Goal: Check status: Check status

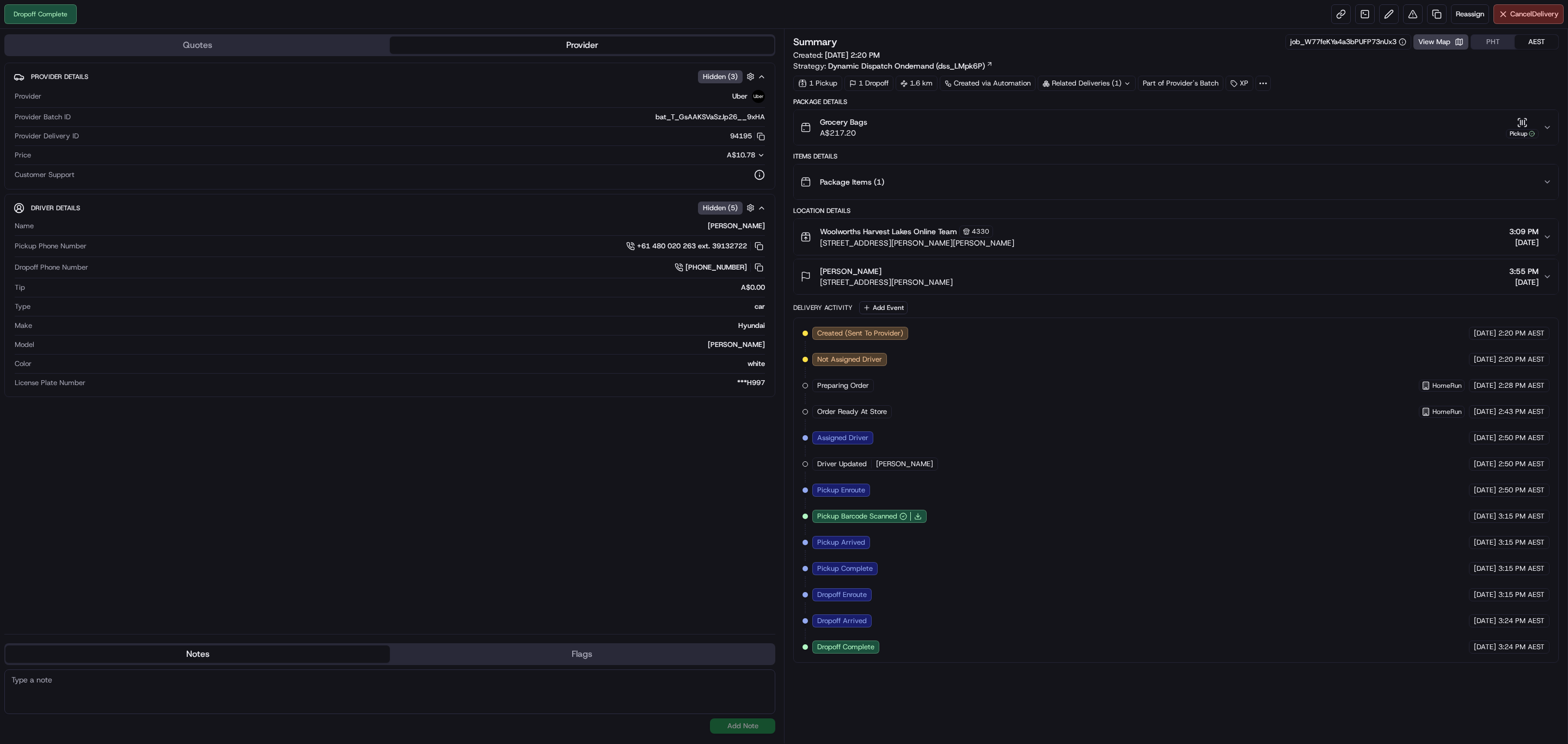
click at [1547, 134] on button "Grocery Bags A$217.20 Pickup" at bounding box center [1176, 127] width 764 height 35
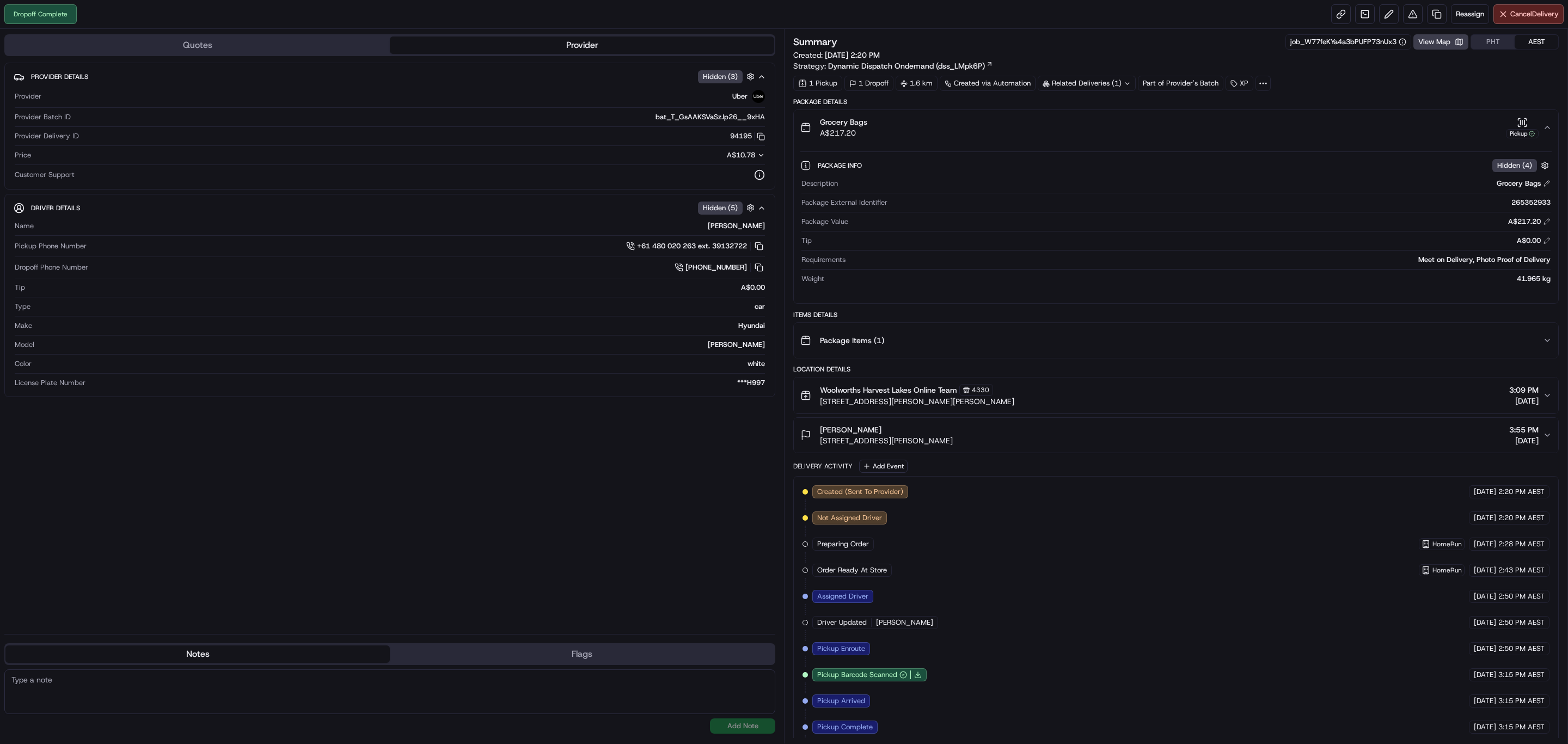
click at [1544, 126] on icon "button" at bounding box center [1547, 127] width 9 height 9
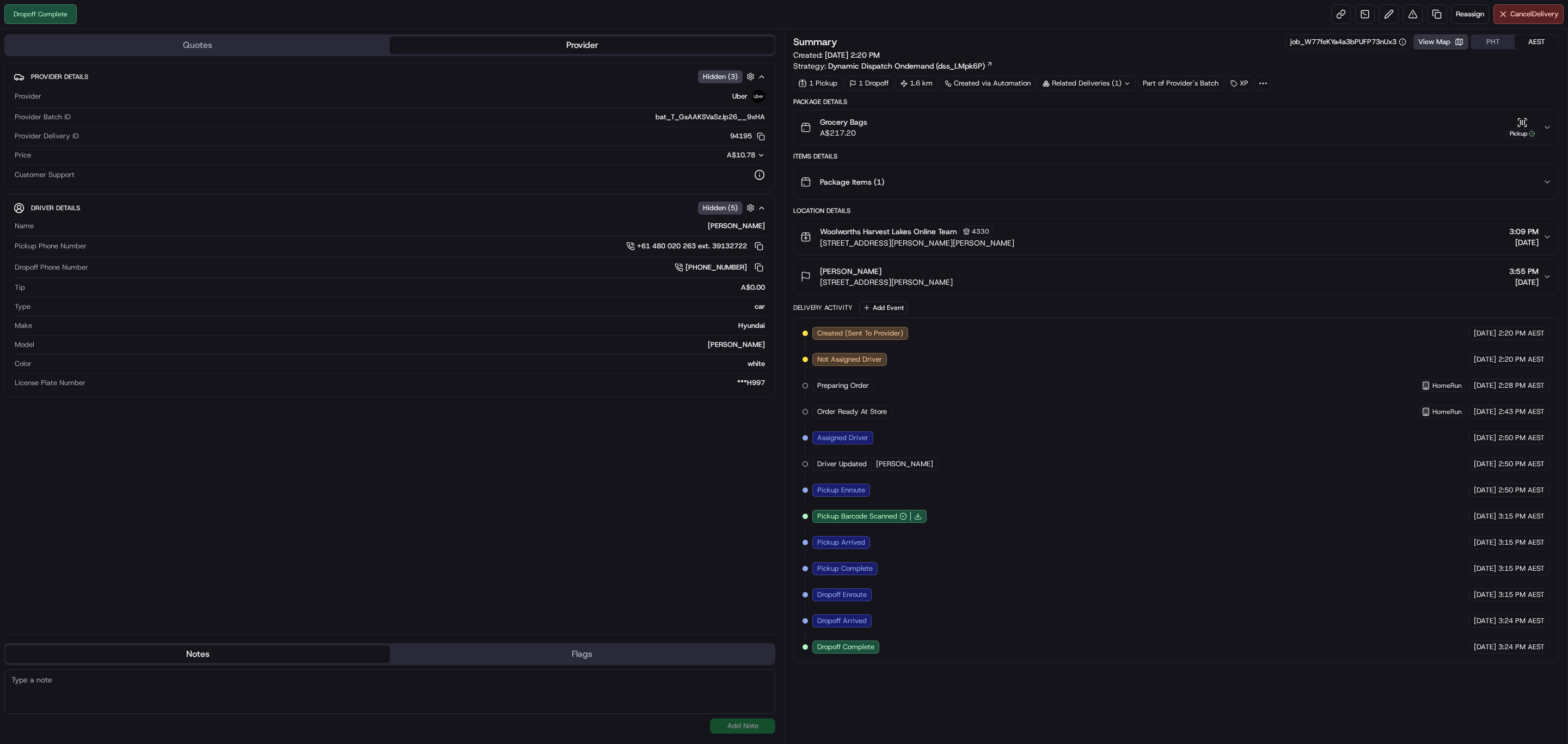
click at [1437, 44] on button "View Map" at bounding box center [1441, 42] width 55 height 15
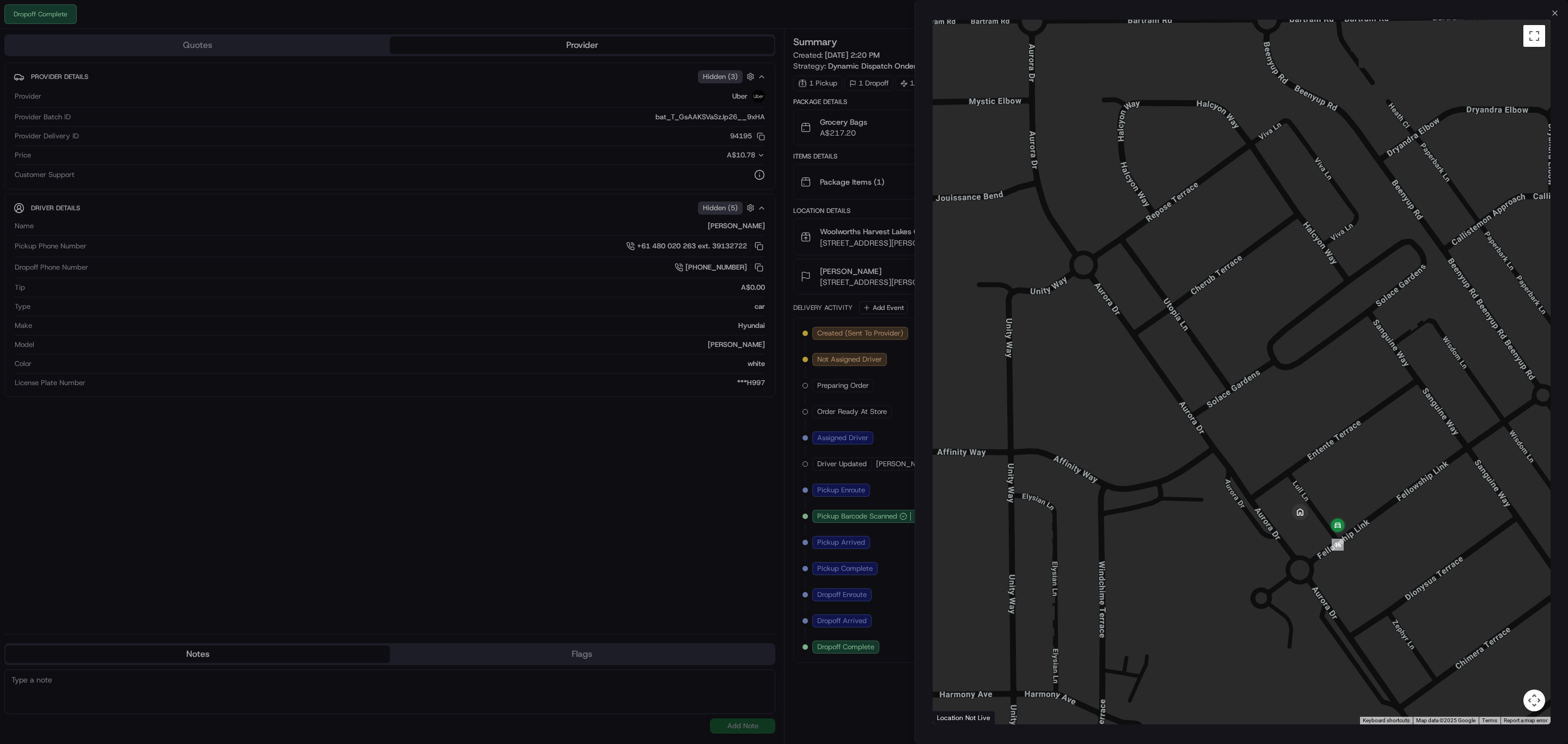
drag, startPoint x: 1420, startPoint y: 555, endPoint x: 1369, endPoint y: 472, distance: 97.4
click at [1369, 472] on div at bounding box center [1242, 372] width 618 height 705
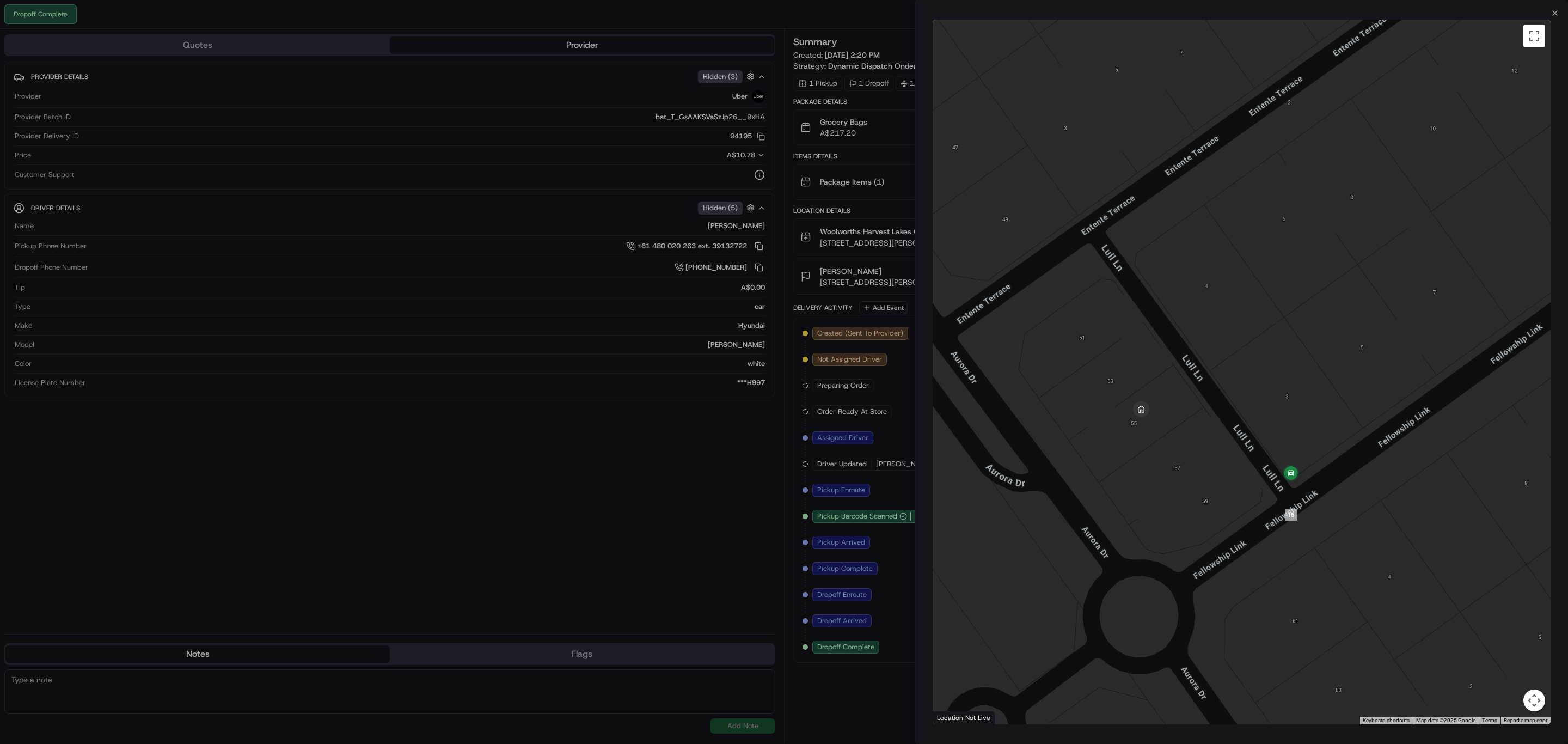
drag, startPoint x: 1325, startPoint y: 513, endPoint x: 1275, endPoint y: 371, distance: 150.5
click at [1275, 371] on div at bounding box center [1242, 372] width 618 height 705
click at [1556, 15] on icon "button" at bounding box center [1555, 13] width 5 height 5
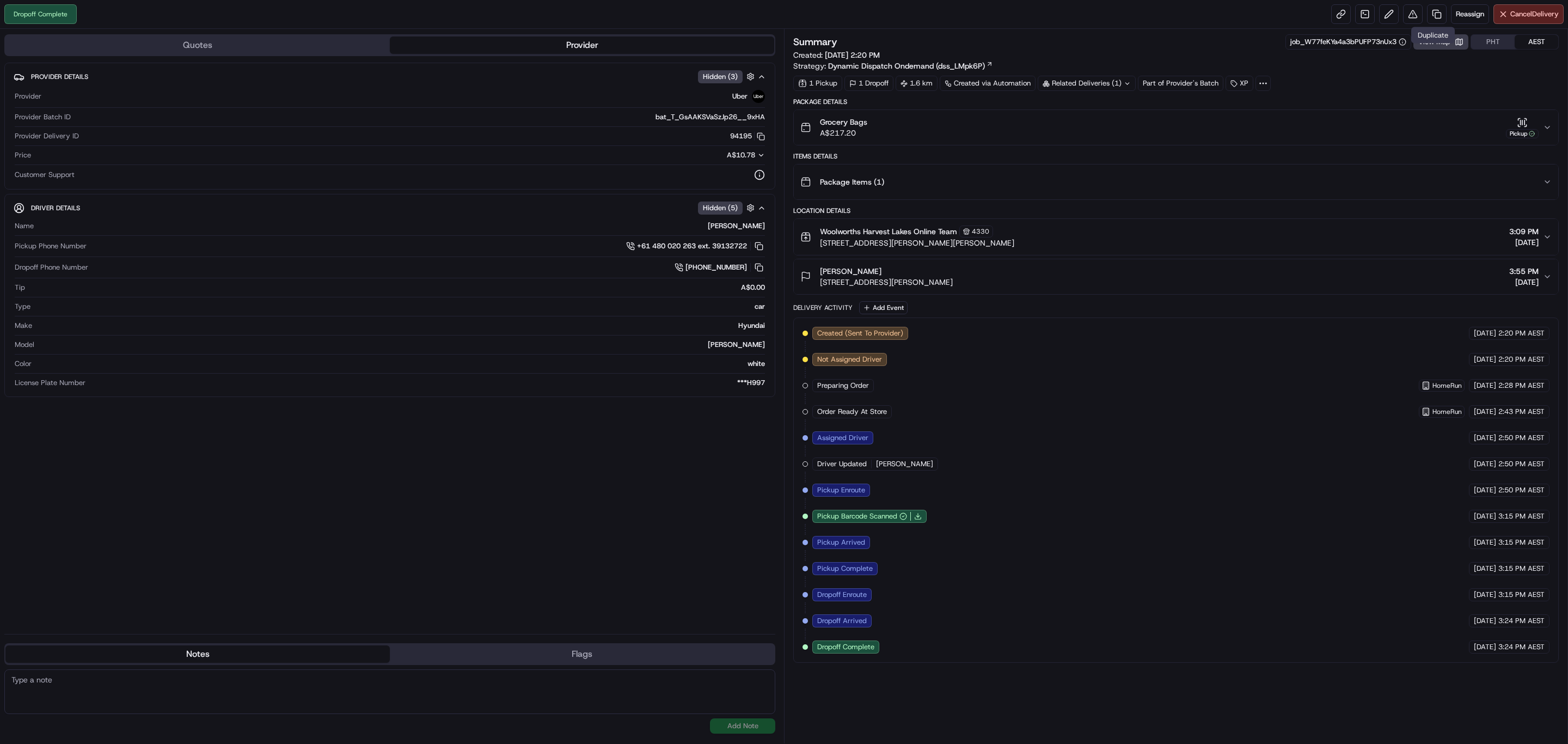
click at [1431, 42] on div "Duplicate Duplicate" at bounding box center [1433, 35] width 44 height 16
click at [1430, 43] on button "View Map" at bounding box center [1441, 42] width 55 height 15
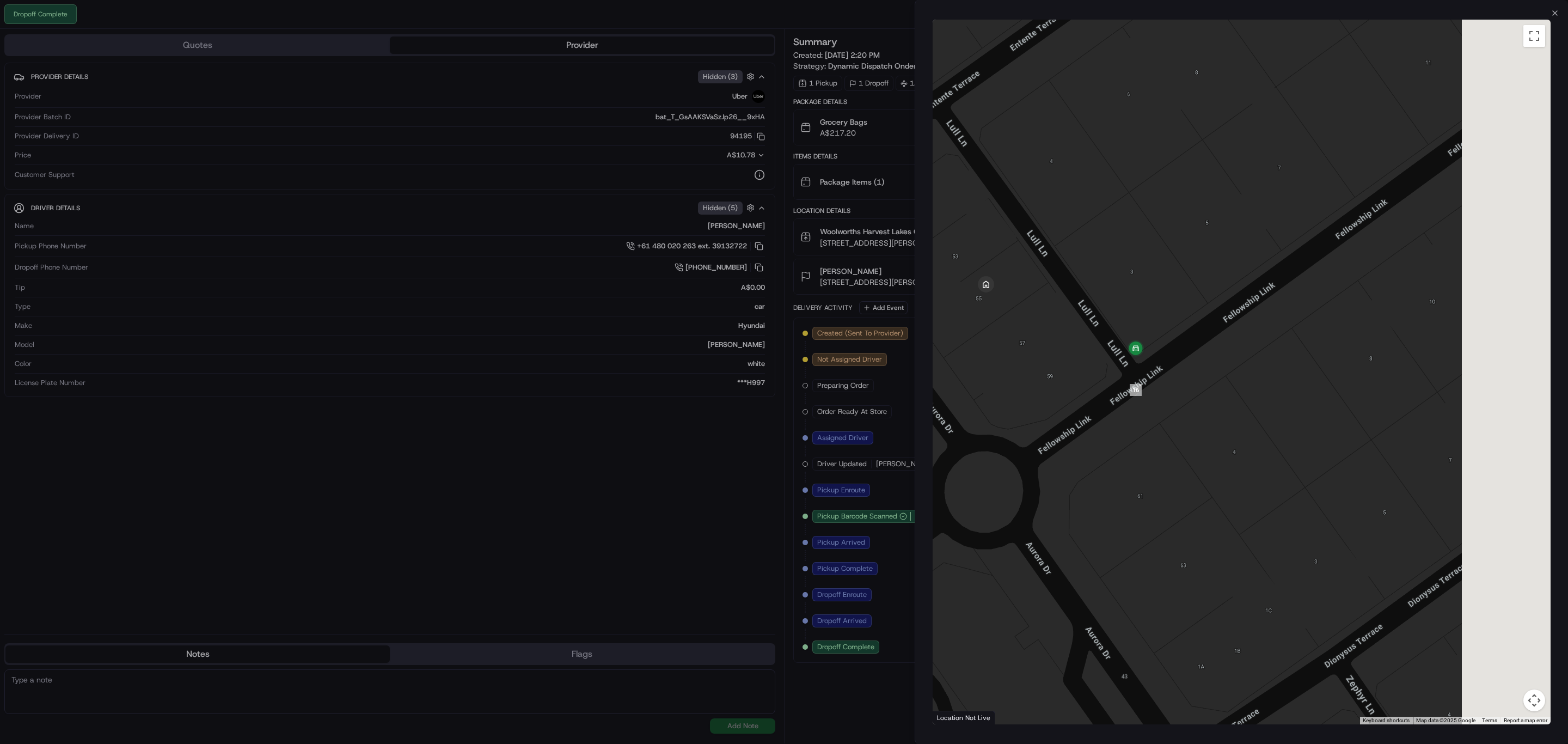
drag, startPoint x: 1424, startPoint y: 415, endPoint x: 1139, endPoint y: 377, distance: 287.5
click at [1139, 377] on div at bounding box center [1242, 372] width 618 height 705
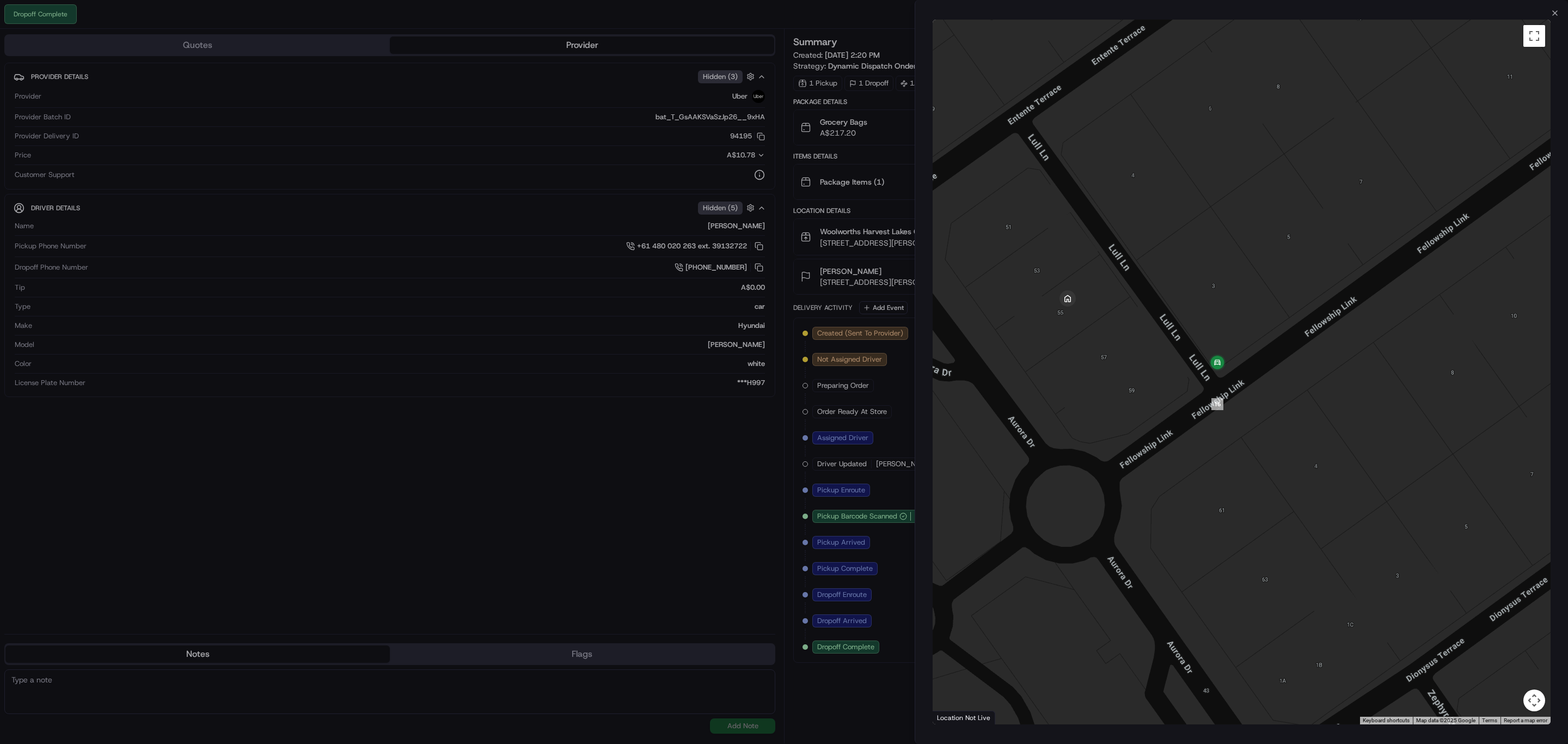
drag, startPoint x: 1118, startPoint y: 242, endPoint x: 1103, endPoint y: 273, distance: 34.4
click at [1103, 273] on div at bounding box center [1242, 372] width 618 height 705
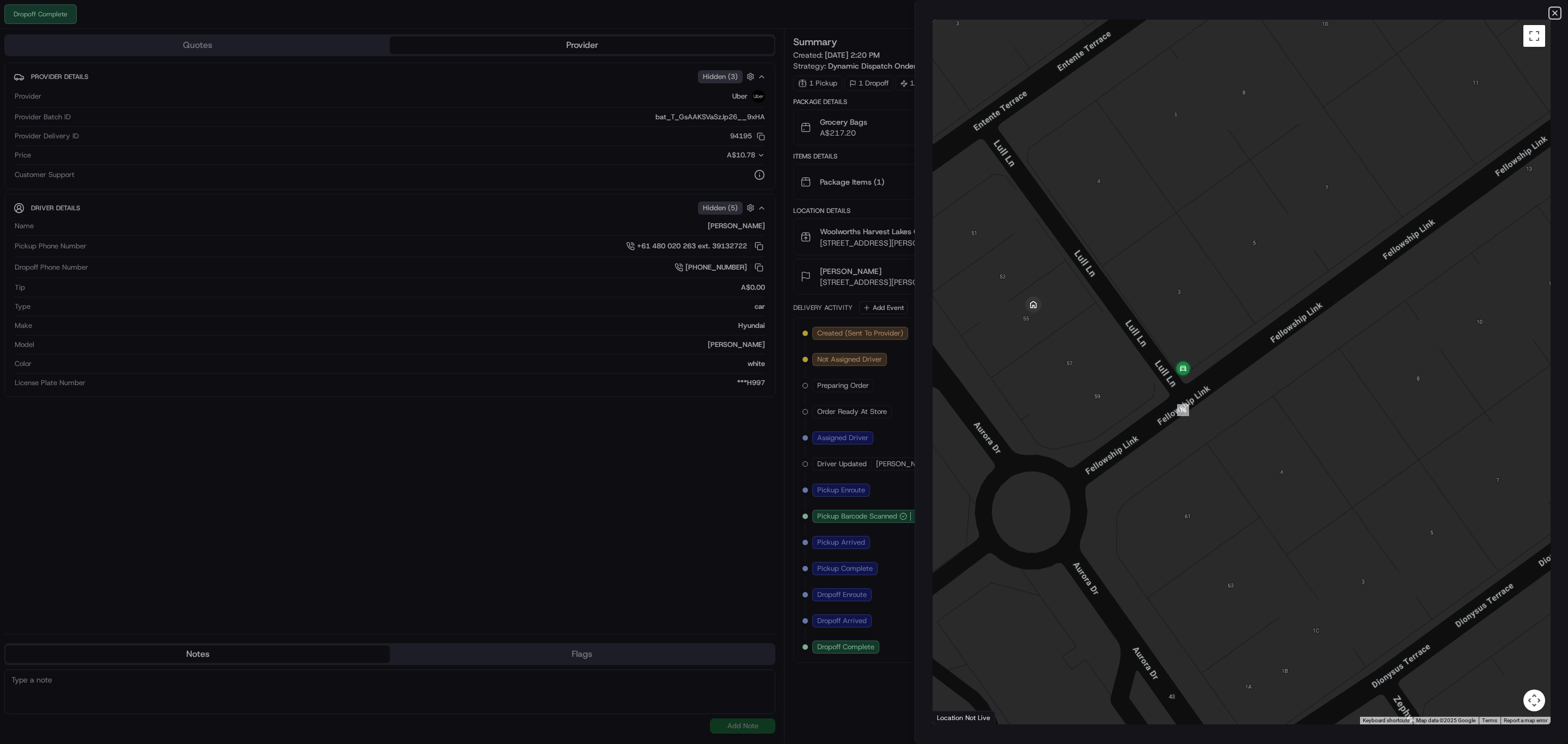
click at [1554, 9] on icon "button" at bounding box center [1555, 13] width 9 height 9
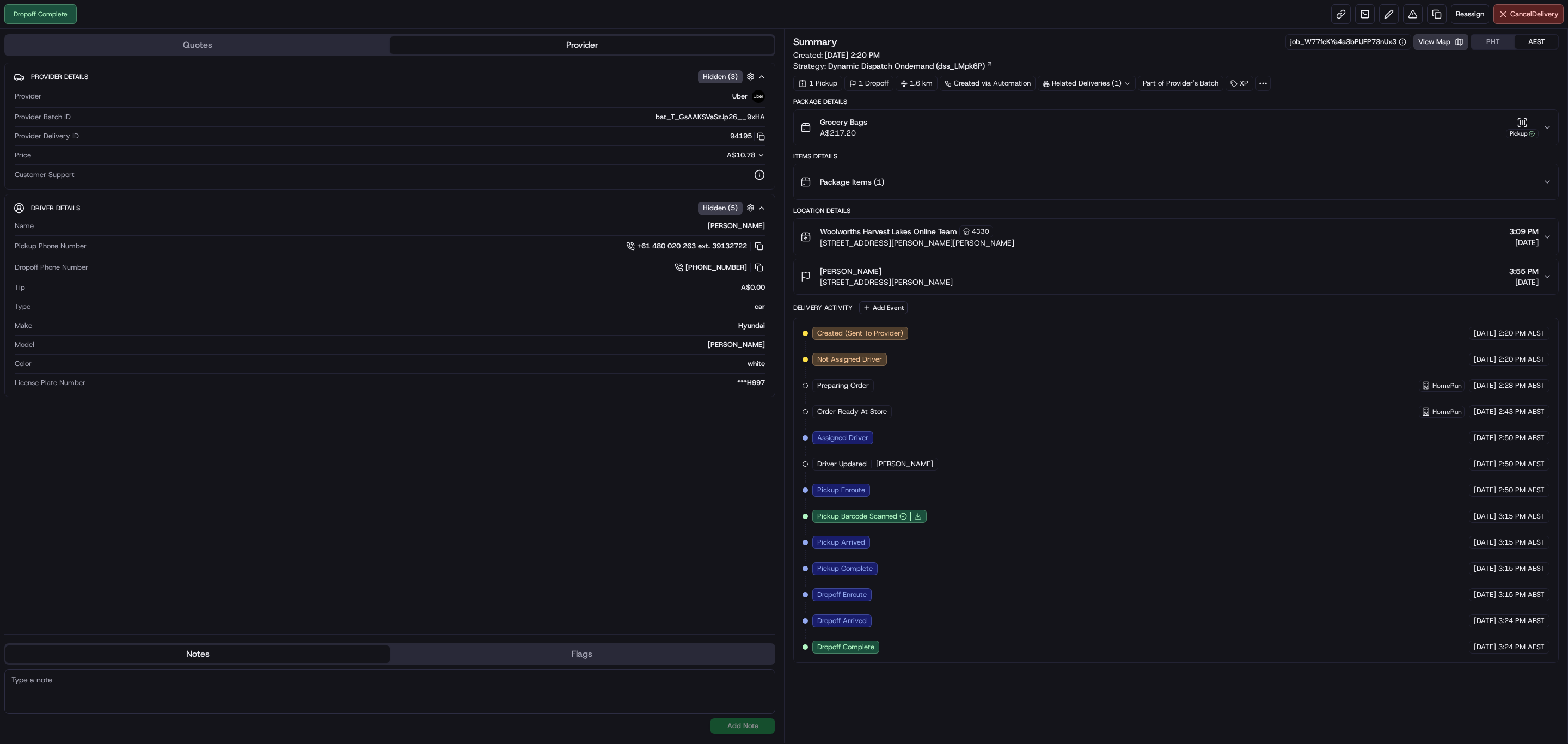
click at [1447, 39] on button "View Map" at bounding box center [1441, 42] width 55 height 15
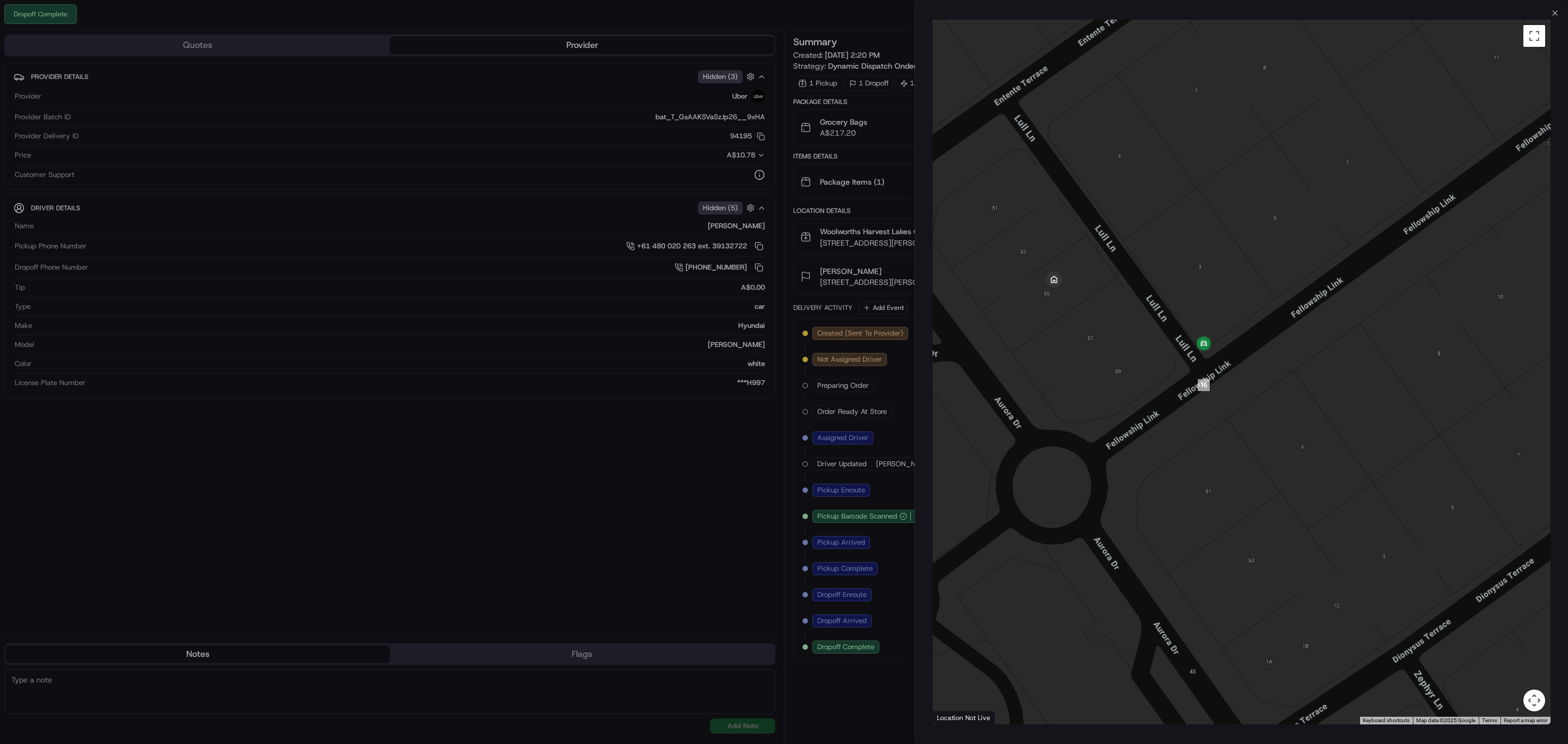
drag, startPoint x: 1482, startPoint y: 207, endPoint x: 1051, endPoint y: 774, distance: 712.2
click at [1051, 743] on html "Dropoff Complete Reassign Cancel Delivery Quotes Provider Provider Details Hidd…" at bounding box center [784, 372] width 1568 height 744
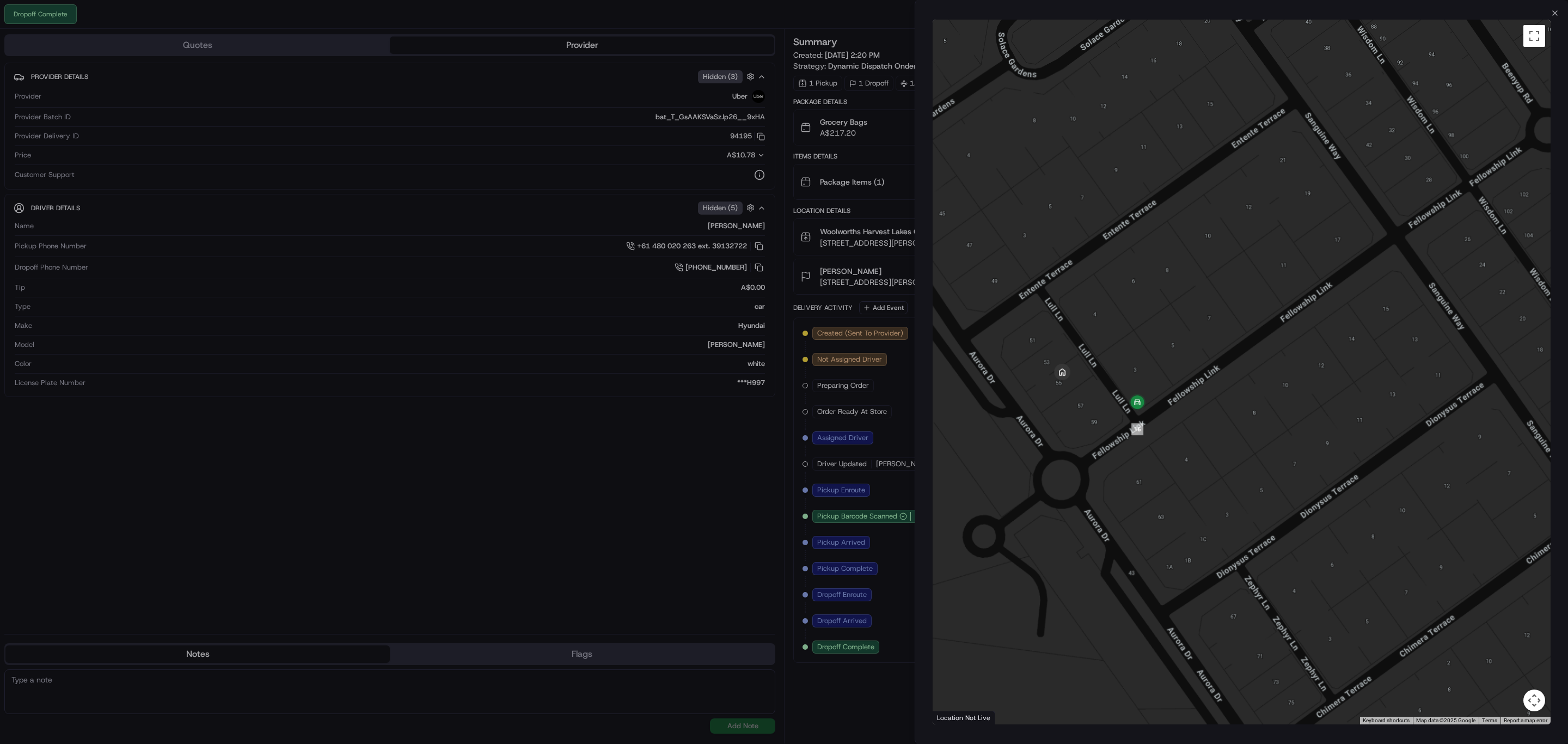
drag, startPoint x: 1081, startPoint y: 487, endPoint x: 1144, endPoint y: 460, distance: 68.5
click at [1144, 460] on div at bounding box center [1242, 372] width 618 height 705
